Goal: Task Accomplishment & Management: Complete application form

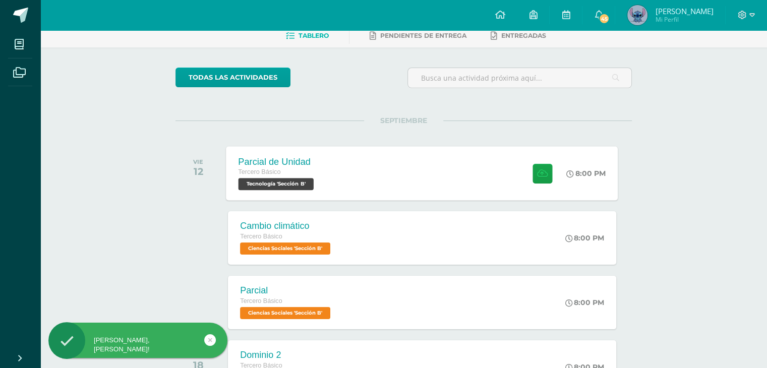
scroll to position [52, 0]
click at [536, 183] on div at bounding box center [539, 173] width 49 height 54
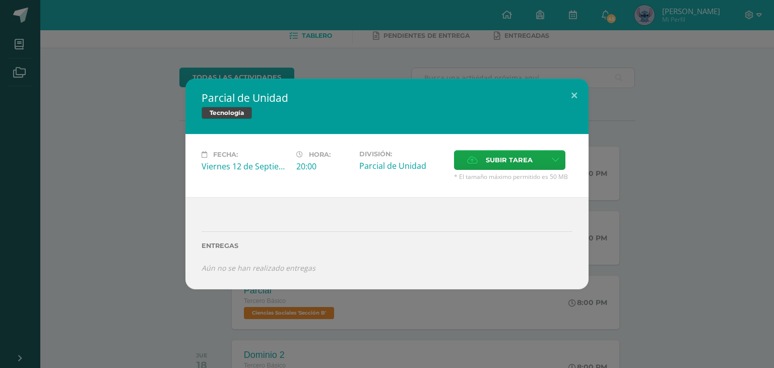
click at [530, 173] on span "* El tamaño máximo permitido es 50 MB" at bounding box center [513, 176] width 118 height 9
click at [524, 159] on span "Subir tarea" at bounding box center [509, 160] width 47 height 19
click at [0, 0] on input "Subir tarea" at bounding box center [0, 0] width 0 height 0
click at [499, 159] on span "Subir tarea" at bounding box center [509, 160] width 47 height 19
click at [0, 0] on input "Subir tarea" at bounding box center [0, 0] width 0 height 0
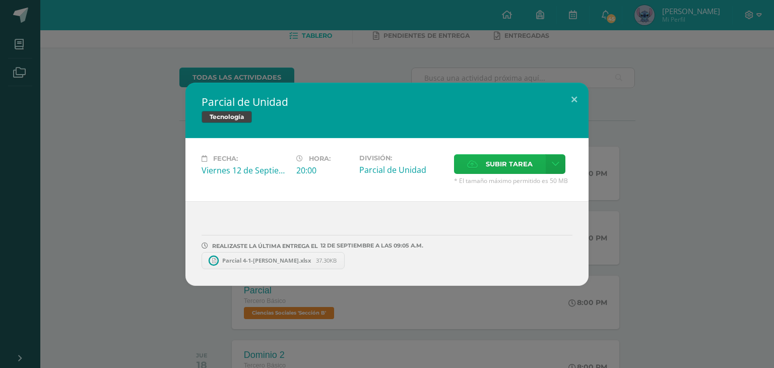
click at [495, 156] on span "Subir tarea" at bounding box center [509, 164] width 47 height 19
click at [0, 0] on input "Subir tarea" at bounding box center [0, 0] width 0 height 0
click at [263, 260] on span "Parcial 4-1-Ingrid Balam.xlsx" at bounding box center [266, 261] width 99 height 8
click at [434, 263] on span "Parcial4-2-Ingrid Balam.xlsx" at bounding box center [421, 261] width 97 height 8
click at [573, 95] on button at bounding box center [574, 100] width 29 height 34
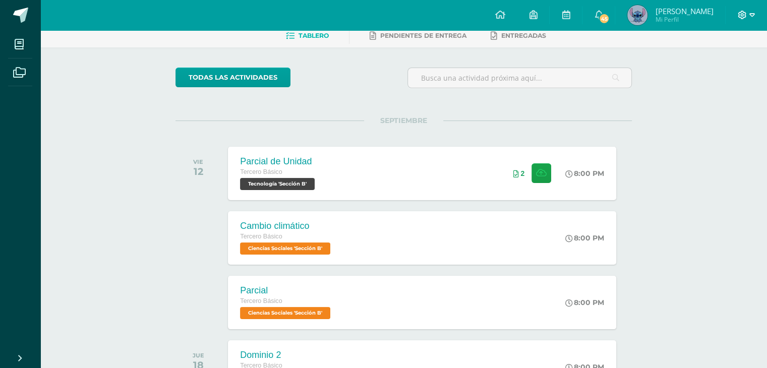
click at [742, 14] on icon at bounding box center [742, 15] width 9 height 9
click at [714, 71] on span "Cerrar sesión" at bounding box center [719, 69] width 45 height 10
